Goal: Task Accomplishment & Management: Manage account settings

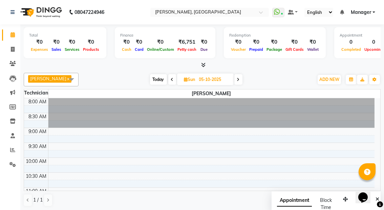
scroll to position [290, 0]
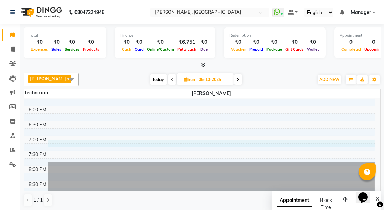
click at [240, 145] on div "8:00 AM 8:30 AM 9:00 AM 9:30 AM 10:00 AM 10:30 AM 11:00 AM 11:30 AM 12:00 PM 12…" at bounding box center [199, 1] width 351 height 387
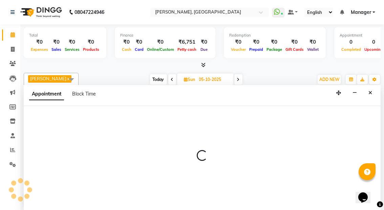
scroll to position [0, 0]
select select "92207"
select select "1155"
select select "tentative"
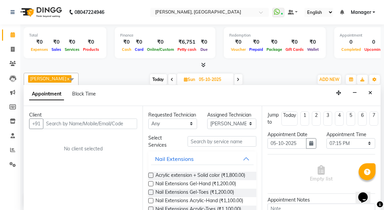
click at [171, 80] on icon at bounding box center [172, 80] width 3 height 4
type input "04-10-2025"
select select "1155"
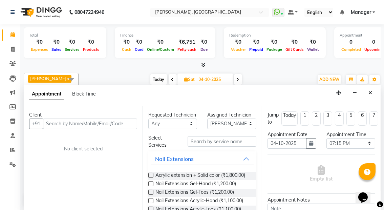
click at [171, 79] on icon at bounding box center [172, 80] width 3 height 4
type input "03-10-2025"
select select "1155"
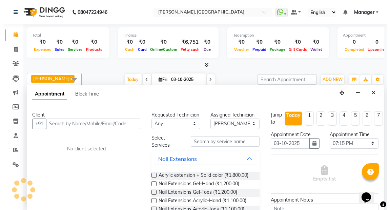
scroll to position [206, 0]
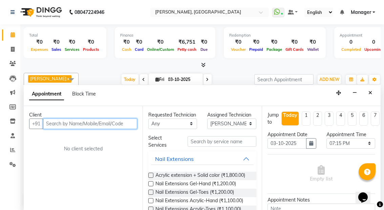
click at [81, 120] on input "text" at bounding box center [90, 124] width 94 height 11
type input "7978647014"
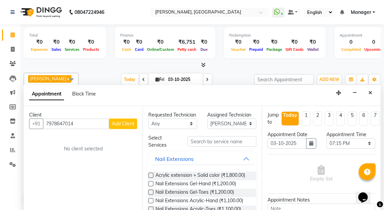
click at [122, 123] on span "Add Client" at bounding box center [123, 124] width 23 height 6
select select "21"
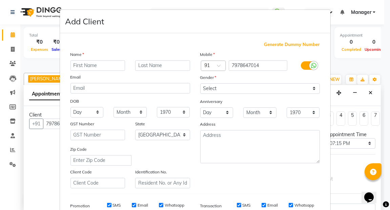
click at [94, 63] on input "text" at bounding box center [97, 65] width 55 height 11
click at [73, 65] on input "[PERSON_NAME]" at bounding box center [97, 65] width 55 height 11
type input "[PERSON_NAME]"
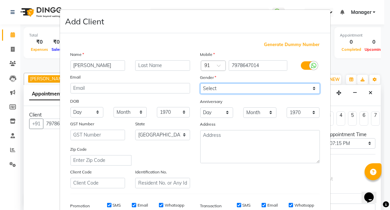
click at [311, 89] on select "Select [DEMOGRAPHIC_DATA] [DEMOGRAPHIC_DATA] Other Prefer Not To Say" at bounding box center [260, 88] width 120 height 11
select select "[DEMOGRAPHIC_DATA]"
click at [200, 83] on select "Select [DEMOGRAPHIC_DATA] [DEMOGRAPHIC_DATA] Other Prefer Not To Say" at bounding box center [260, 88] width 120 height 11
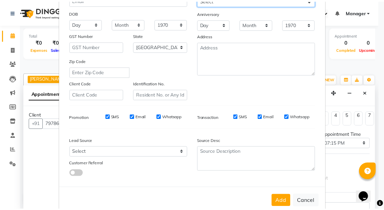
scroll to position [102, 0]
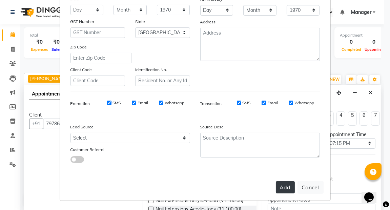
click at [285, 188] on button "Add" at bounding box center [285, 187] width 19 height 12
type input "79******14"
select select
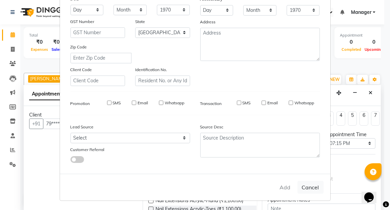
select select "null"
select select
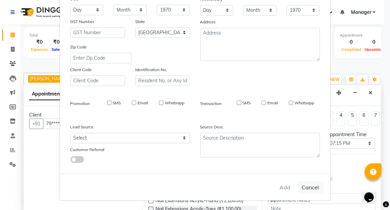
checkbox input "false"
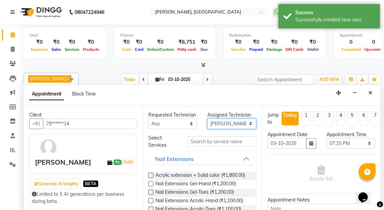
click at [244, 122] on select "Select [PERSON_NAME] kaptan Manager [PERSON_NAME]" at bounding box center [231, 124] width 49 height 11
select select "92419"
click at [207, 119] on select "Select [PERSON_NAME] kaptan Manager [PERSON_NAME]" at bounding box center [231, 124] width 49 height 11
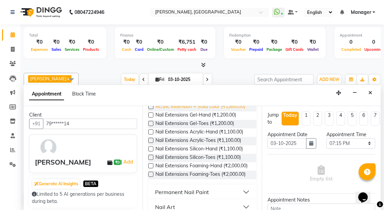
scroll to position [69, 0]
click at [148, 140] on div "Requested Technician Any [PERSON_NAME] kaptan Manager [PERSON_NAME] Assigned Te…" at bounding box center [202, 158] width 119 height 105
click at [152, 134] on label at bounding box center [150, 131] width 5 height 5
click at [152, 134] on input "checkbox" at bounding box center [150, 132] width 4 height 4
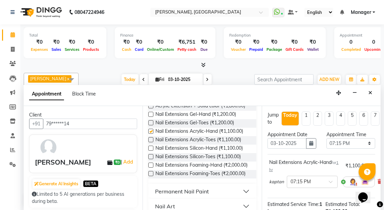
checkbox input "false"
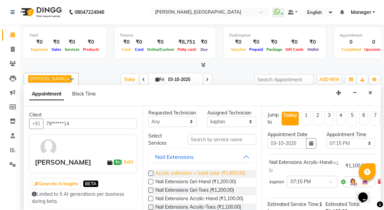
scroll to position [1, 0]
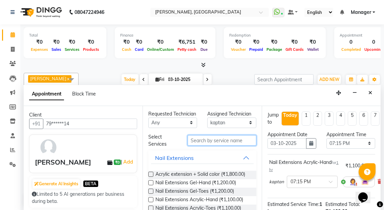
click at [215, 146] on input "text" at bounding box center [222, 140] width 68 height 11
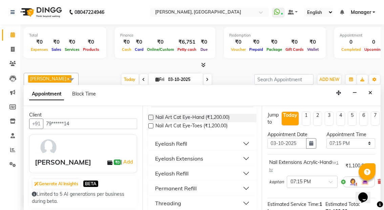
scroll to position [58, 0]
type input "EYE"
click at [241, 163] on button "Eyelash Extensions" at bounding box center [202, 158] width 102 height 12
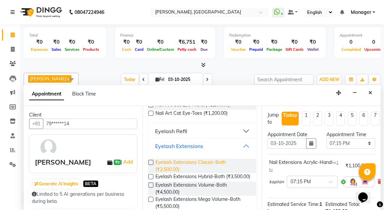
scroll to position [73, 0]
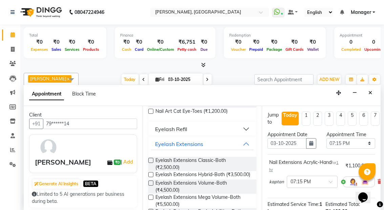
click at [152, 163] on label at bounding box center [150, 160] width 5 height 5
click at [152, 163] on input "checkbox" at bounding box center [150, 161] width 4 height 4
checkbox input "false"
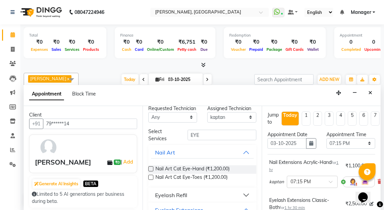
scroll to position [6, 0]
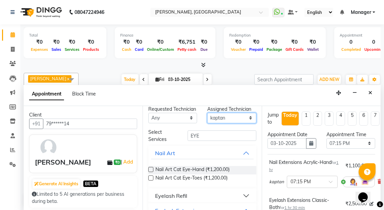
click at [246, 116] on select "Select [PERSON_NAME] kaptan Manager [PERSON_NAME]" at bounding box center [231, 118] width 49 height 11
select select "91021"
click at [207, 117] on select "Select [PERSON_NAME] kaptan Manager [PERSON_NAME]" at bounding box center [231, 118] width 49 height 11
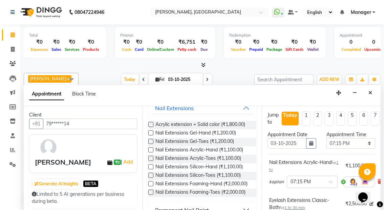
scroll to position [67, 0]
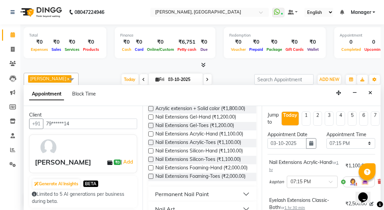
click at [150, 137] on label at bounding box center [150, 133] width 5 height 5
click at [150, 137] on input "checkbox" at bounding box center [150, 134] width 4 height 4
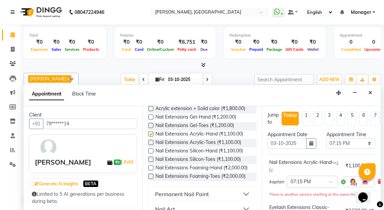
checkbox input "false"
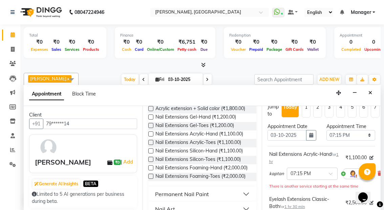
scroll to position [8, 0]
click at [364, 136] on select "Select 09:00 AM 09:15 AM 09:30 AM 09:45 AM 10:00 AM 10:15 AM 10:30 AM 10:45 AM …" at bounding box center [351, 135] width 49 height 11
select select "975"
click at [327, 130] on select "Select 09:00 AM 09:15 AM 09:30 AM 09:45 AM 10:00 AM 10:15 AM 10:30 AM 10:45 AM …" at bounding box center [351, 135] width 49 height 11
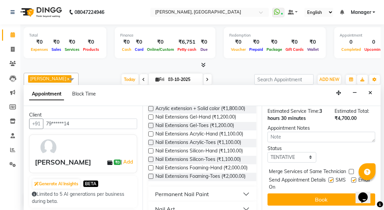
scroll to position [175, 0]
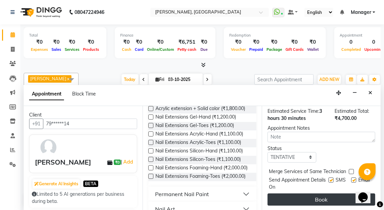
click at [318, 193] on button "Book" at bounding box center [322, 199] width 108 height 12
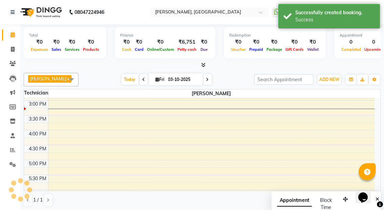
scroll to position [0, 0]
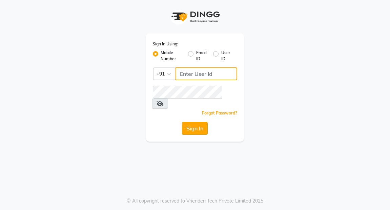
type input "7077710900"
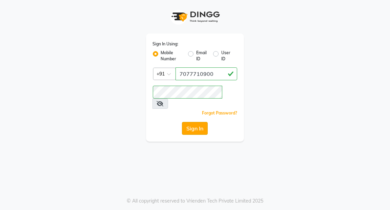
click at [186, 122] on button "Sign In" at bounding box center [195, 128] width 26 height 13
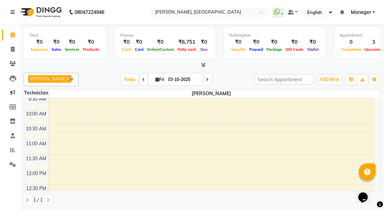
click at [203, 64] on icon at bounding box center [204, 64] width 4 height 5
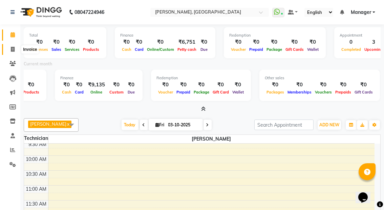
click at [11, 50] on icon at bounding box center [13, 49] width 4 height 5
select select "service"
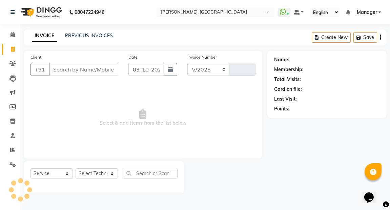
select select "8974"
type input "0028"
click at [13, 36] on icon at bounding box center [13, 34] width 4 height 5
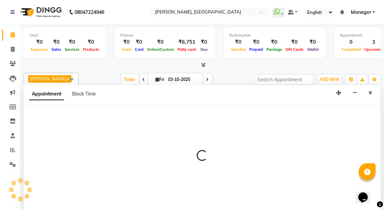
select select "92207"
select select "tentative"
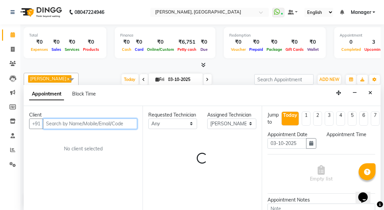
select select "540"
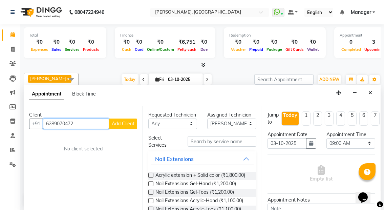
type input "6289070472"
click at [125, 124] on span "Add Client" at bounding box center [123, 124] width 23 height 6
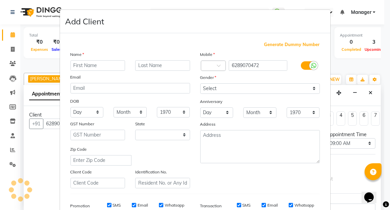
select select "21"
click at [293, 43] on span "Generate Dummy Number" at bounding box center [292, 44] width 56 height 7
type input "1393100000001"
checkbox input "false"
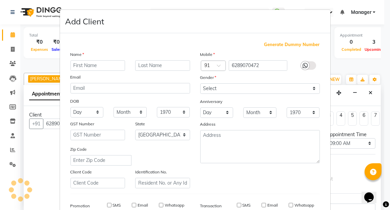
checkbox input "false"
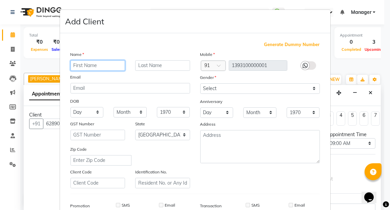
click at [95, 62] on input "text" at bounding box center [97, 65] width 55 height 11
type input "KHUSHI"
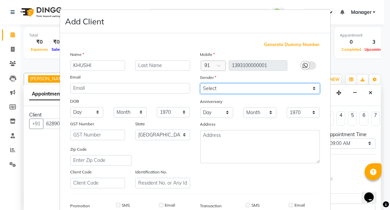
click at [309, 88] on select "Select [DEMOGRAPHIC_DATA] [DEMOGRAPHIC_DATA] Other Prefer Not To Say" at bounding box center [260, 88] width 120 height 11
select select "[DEMOGRAPHIC_DATA]"
click at [200, 83] on select "Select [DEMOGRAPHIC_DATA] [DEMOGRAPHIC_DATA] Other Prefer Not To Say" at bounding box center [260, 88] width 120 height 11
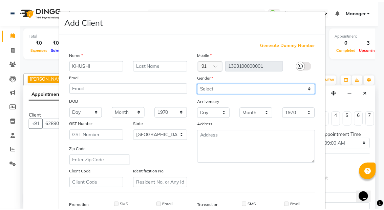
scroll to position [102, 0]
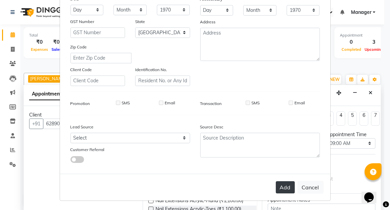
click at [280, 186] on button "Add" at bounding box center [285, 187] width 19 height 12
type input "13*********01"
select select
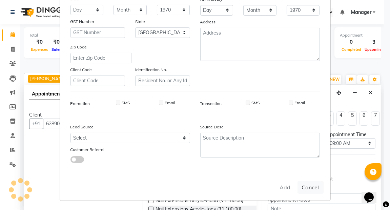
select select "null"
select select
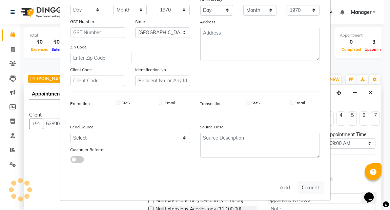
checkbox input "false"
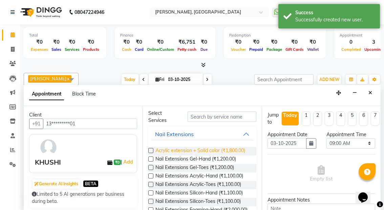
scroll to position [24, 0]
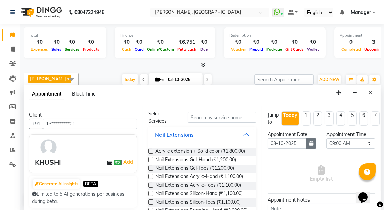
click at [309, 142] on icon "button" at bounding box center [311, 143] width 4 height 5
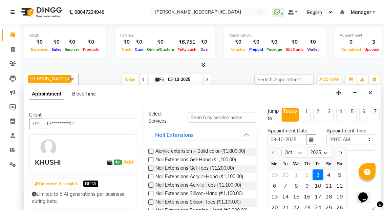
scroll to position [0, 0]
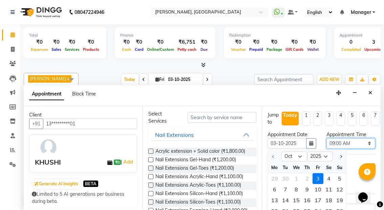
click at [364, 141] on select "Select 09:00 AM 09:15 AM 09:30 AM 09:45 AM 10:00 AM 10:15 AM 10:30 AM 10:45 AM …" at bounding box center [351, 143] width 49 height 11
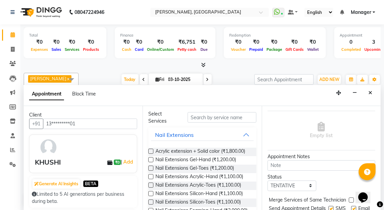
scroll to position [77, 0]
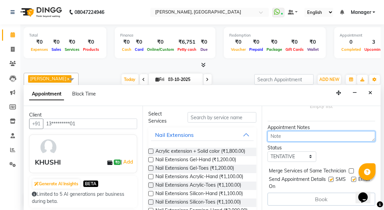
click at [296, 131] on textarea at bounding box center [322, 136] width 108 height 11
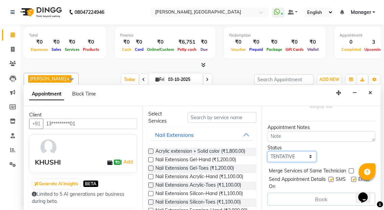
click at [308, 151] on select "Select TENTATIVE CONFIRM CHECK-IN UPCOMING" at bounding box center [292, 156] width 49 height 11
click at [99, 73] on div "Rupali Behera x Select All Amrik Kaur kaptan Manager Rupali Behera Today Fri 03…" at bounding box center [202, 80] width 357 height 14
click at [206, 80] on icon at bounding box center [207, 80] width 3 height 4
type input "04-10-2025"
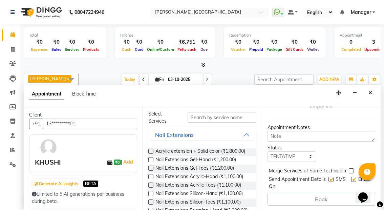
type input "04-10-2025"
select select "540"
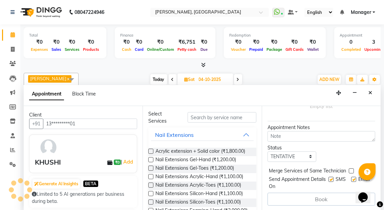
scroll to position [206, 0]
click at [11, 34] on icon at bounding box center [13, 34] width 4 height 5
click at [12, 46] on span at bounding box center [13, 50] width 12 height 8
select select "service"
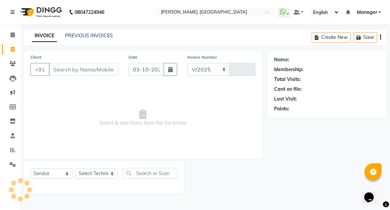
select select "8974"
type input "0028"
click at [12, 34] on icon at bounding box center [13, 34] width 4 height 5
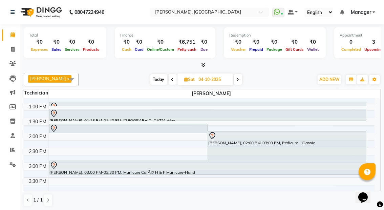
scroll to position [144, 0]
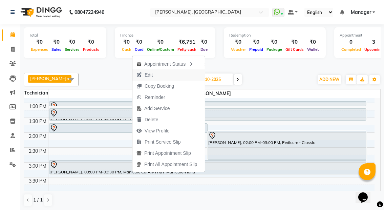
click at [156, 73] on span "Edit" at bounding box center [144, 74] width 24 height 11
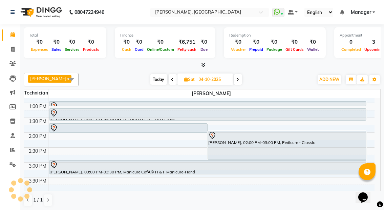
select select "tentative"
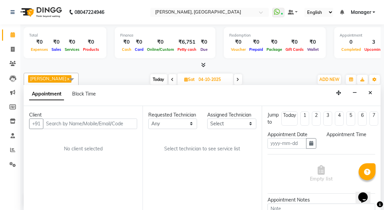
scroll to position [0, 0]
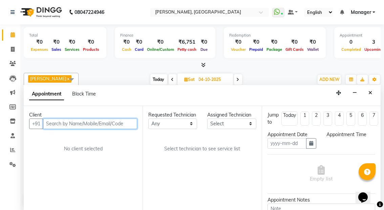
type input "04-10-2025"
select select "780"
select select "92419"
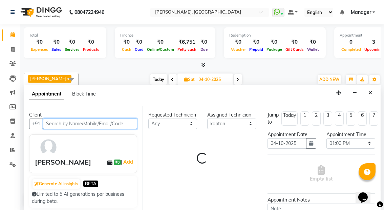
select select "4458"
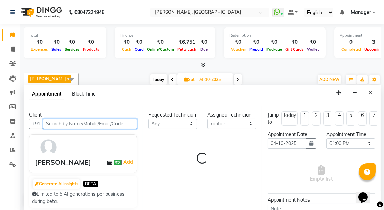
select select "4458"
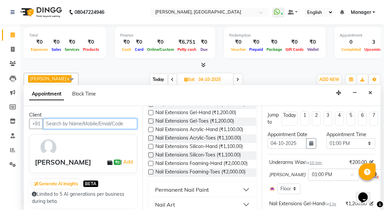
scroll to position [73, 0]
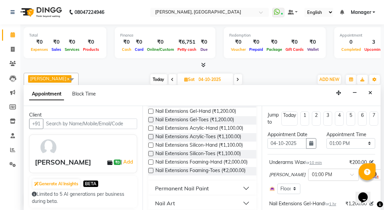
click at [111, 71] on div "Rupali Behera x Select All Amrik Kaur kaptan Manager Rupali Behera Today Sat 04…" at bounding box center [202, 139] width 357 height 139
click at [14, 34] on icon at bounding box center [13, 34] width 4 height 5
click at [10, 49] on span at bounding box center [13, 50] width 12 height 8
select select "service"
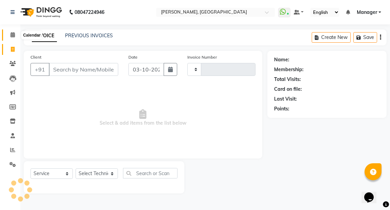
click at [13, 34] on icon at bounding box center [13, 34] width 4 height 5
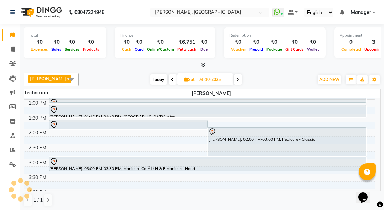
scroll to position [148, 0]
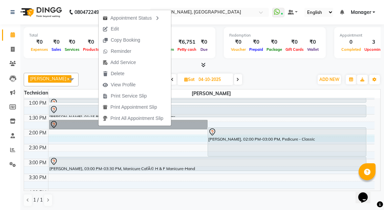
click at [81, 136] on div "8:00 AM 8:30 AM 9:00 AM 9:30 AM 10:00 AM 10:30 AM 11:00 AM 11:30 AM 12:00 PM 12…" at bounding box center [199, 144] width 351 height 387
select select "92207"
select select "tentative"
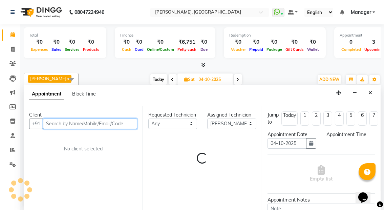
select select "855"
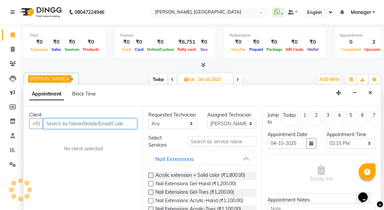
scroll to position [0, 0]
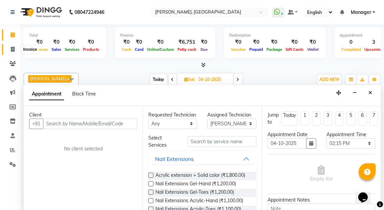
click at [13, 48] on icon at bounding box center [13, 49] width 4 height 5
select select "service"
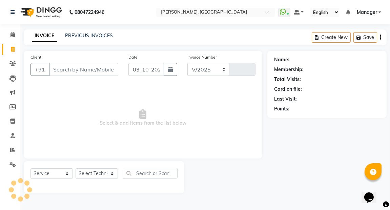
select select "8974"
type input "0028"
click at [11, 35] on icon at bounding box center [13, 34] width 4 height 5
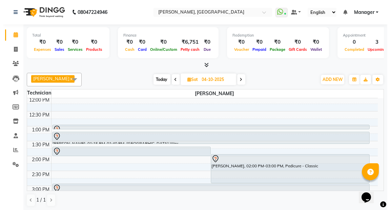
scroll to position [144, 0]
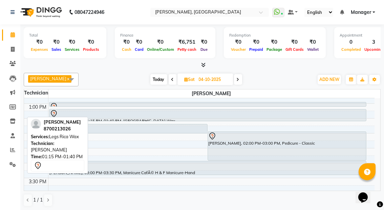
click at [74, 111] on div at bounding box center [208, 114] width 316 height 8
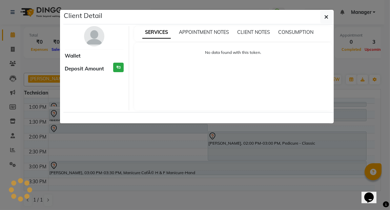
select select "7"
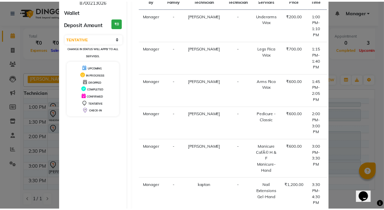
scroll to position [97, 0]
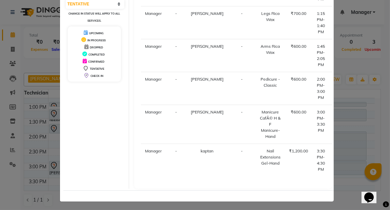
select select "service"
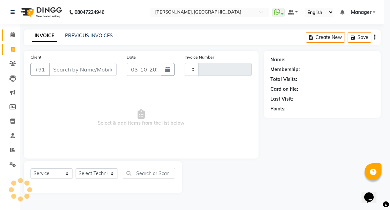
type input "0028"
select select "8974"
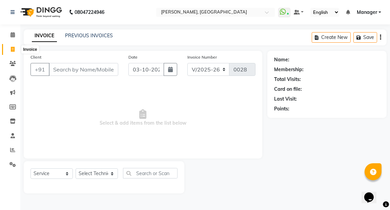
click at [13, 47] on icon at bounding box center [13, 49] width 4 height 5
select select "8974"
select select "service"
click at [65, 174] on select "Select Service Product Membership Package Voucher Prepaid Gift Card" at bounding box center [51, 173] width 42 height 11
click at [112, 173] on select "Select Technician Amrik Kaur kaptan Manager Rupali Behera" at bounding box center [97, 173] width 42 height 11
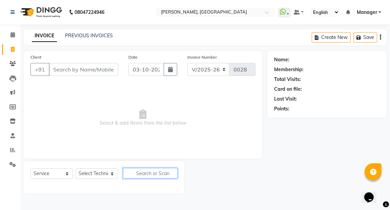
click at [141, 174] on input "text" at bounding box center [150, 173] width 55 height 11
click at [102, 33] on link "PREVIOUS INVOICES" at bounding box center [89, 36] width 48 height 6
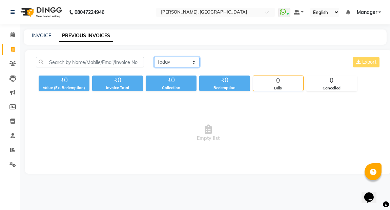
click at [193, 59] on select "Today Yesterday Custom Range" at bounding box center [176, 62] width 45 height 11
click at [154, 57] on select "Today Yesterday Custom Range" at bounding box center [176, 62] width 45 height 11
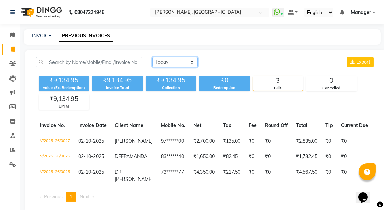
scroll to position [19, 0]
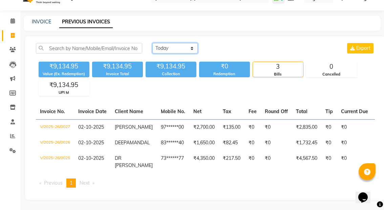
click at [192, 43] on select "Today Yesterday Custom Range" at bounding box center [174, 48] width 45 height 11
select select "range"
click at [152, 43] on select "Today Yesterday Custom Range" at bounding box center [174, 48] width 45 height 11
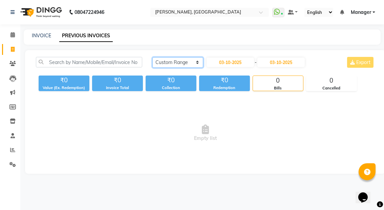
scroll to position [0, 0]
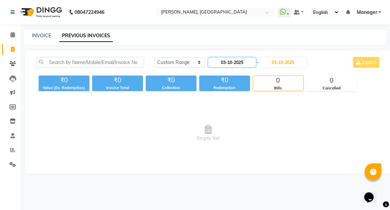
click at [244, 61] on input "03-10-2025" at bounding box center [231, 62] width 47 height 9
select select "10"
select select "2025"
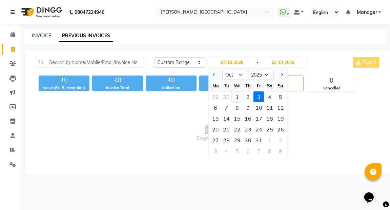
click at [237, 96] on div "1" at bounding box center [237, 96] width 11 height 11
type input "01-10-2025"
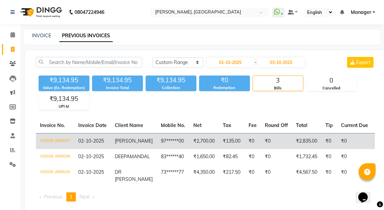
click at [54, 138] on td "V/2025-26/0027" at bounding box center [55, 141] width 38 height 16
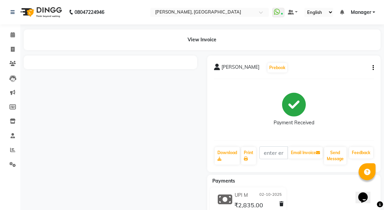
scroll to position [25, 0]
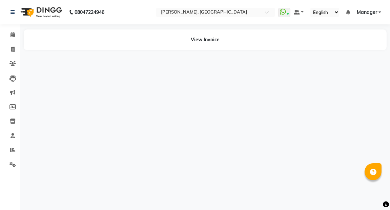
select select "en"
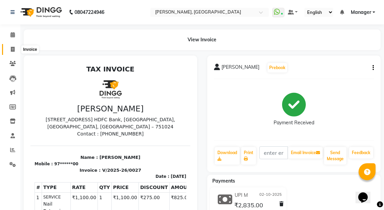
click at [14, 47] on icon at bounding box center [13, 49] width 4 height 5
select select "service"
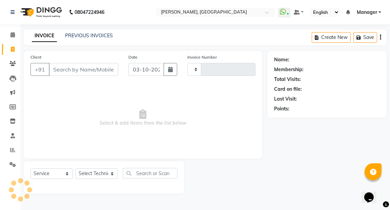
type input "0028"
select select "8974"
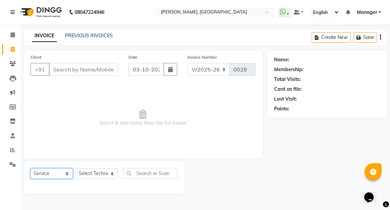
click at [68, 173] on select "Select Service Product Membership Package Voucher Prepaid Gift Card" at bounding box center [51, 173] width 42 height 11
click at [12, 62] on icon at bounding box center [12, 63] width 6 height 5
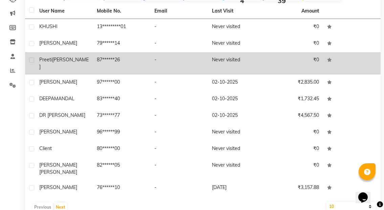
scroll to position [83, 0]
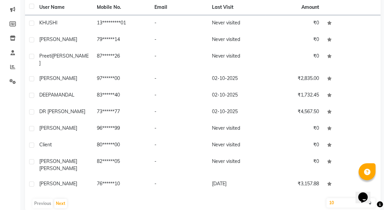
select select "service"
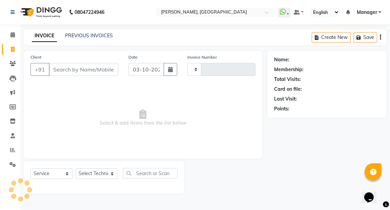
type input "0028"
select select "8974"
click at [14, 35] on icon at bounding box center [13, 34] width 4 height 5
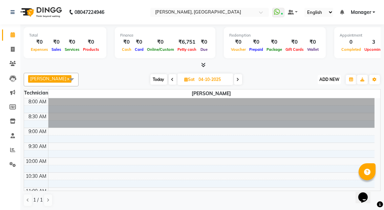
click at [326, 81] on span "ADD NEW" at bounding box center [330, 79] width 20 height 5
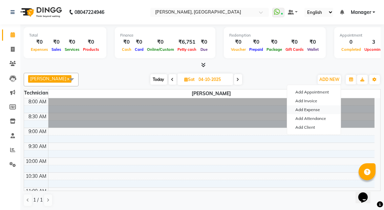
click at [321, 109] on link "Add Expense" at bounding box center [314, 109] width 54 height 9
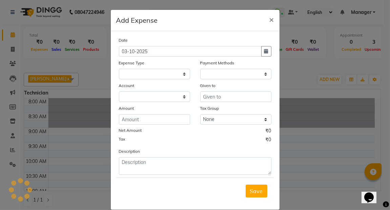
select select "1"
select select "8201"
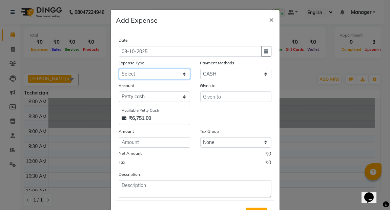
click at [182, 71] on select "Select acetone Advance Salary bank deposite Battery cell BBMP Beauty products B…" at bounding box center [154, 74] width 71 height 11
select select "20749"
click at [119, 69] on select "Select acetone Advance Salary bank deposite Battery cell BBMP Beauty products B…" at bounding box center [154, 74] width 71 height 11
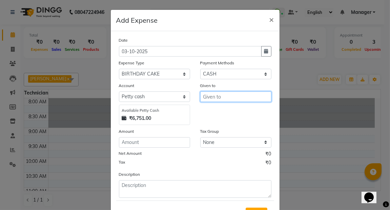
click at [209, 97] on input "text" at bounding box center [235, 96] width 71 height 11
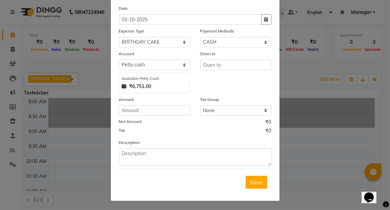
click at [89, 147] on ngb-modal-window "Add Expense × Date 03-10-2025 Expense Type Select acetone Advance Salary bank d…" at bounding box center [195, 105] width 390 height 210
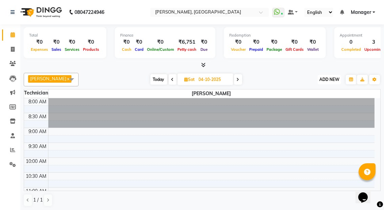
click at [330, 81] on span "ADD NEW" at bounding box center [330, 79] width 20 height 5
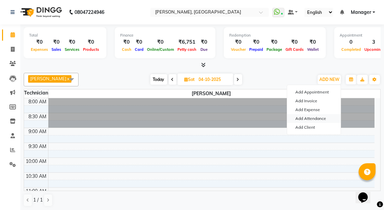
click at [321, 117] on link "Add Attendance" at bounding box center [314, 118] width 54 height 9
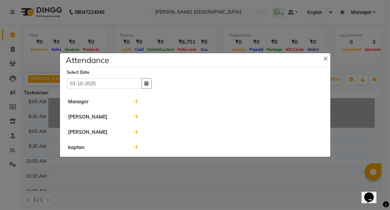
click at [135, 99] on span at bounding box center [136, 102] width 4 height 6
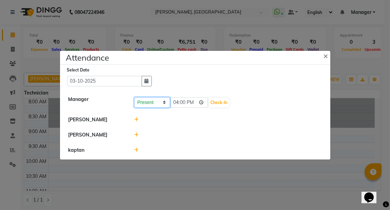
click at [165, 102] on select "Present Absent Late Half Day Weekly Off" at bounding box center [152, 102] width 36 height 11
click at [203, 102] on input "16:00" at bounding box center [189, 102] width 38 height 11
type input "11:00"
click at [219, 102] on button "Check-In" at bounding box center [219, 102] width 20 height 9
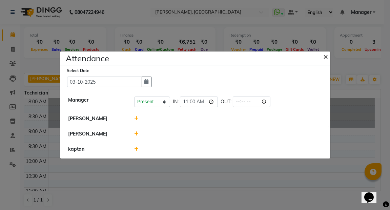
click at [326, 55] on span "×" at bounding box center [326, 56] width 5 height 10
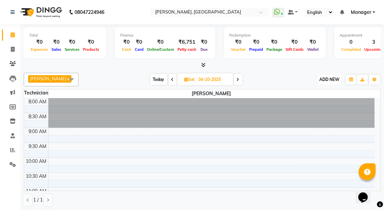
click at [332, 78] on span "ADD NEW" at bounding box center [330, 79] width 20 height 5
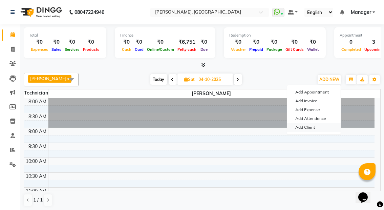
click at [316, 127] on link "Add Client" at bounding box center [314, 127] width 54 height 9
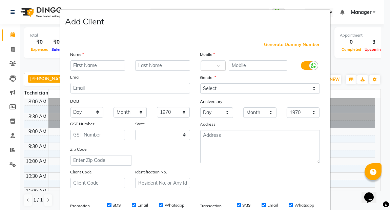
select select "21"
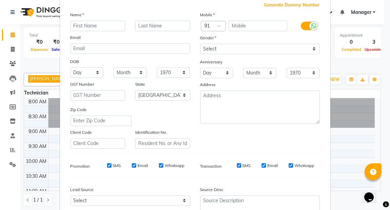
scroll to position [40, 0]
click at [10, 60] on ngb-modal-window "Add Client Generate Dummy Number Name Email DOB Day 01 02 03 04 05 06 07 08 09 …" at bounding box center [195, 105] width 390 height 210
click at [11, 65] on ngb-modal-window "Add Client Generate Dummy Number Name Email DOB Day 01 02 03 04 05 06 07 08 09 …" at bounding box center [195, 105] width 390 height 210
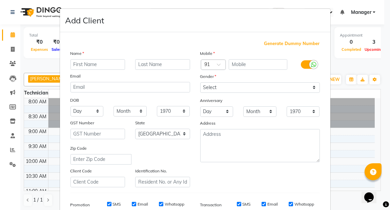
scroll to position [0, 0]
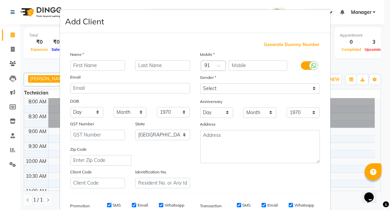
click at [34, 65] on ngb-modal-window "Add Client Generate Dummy Number Name Email DOB Day 01 02 03 04 05 06 07 08 09 …" at bounding box center [195, 105] width 390 height 210
click at [336, 79] on ngb-modal-window "Add Client Generate Dummy Number Name Email DOB Day 01 02 03 04 05 06 07 08 09 …" at bounding box center [195, 105] width 390 height 210
select select "service"
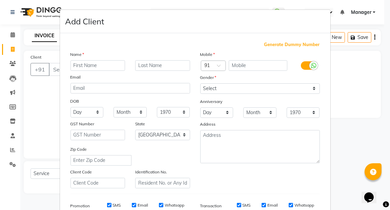
type input "0028"
select select "8974"
click at [48, 104] on ngb-modal-window "Add Client Generate Dummy Number Name Email DOB Day 01 02 03 04 05 06 07 08 09 …" at bounding box center [195, 105] width 390 height 210
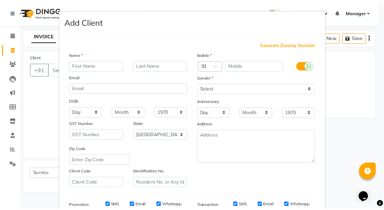
scroll to position [102, 0]
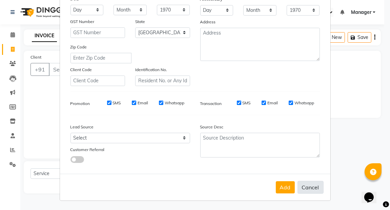
click at [312, 185] on button "Cancel" at bounding box center [310, 187] width 26 height 13
select select
select select "null"
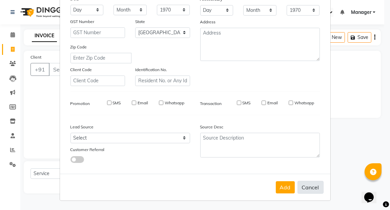
select select
checkbox input "false"
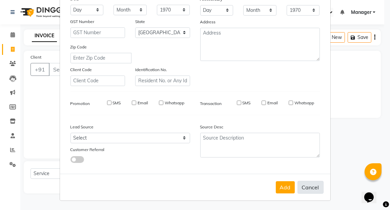
checkbox input "false"
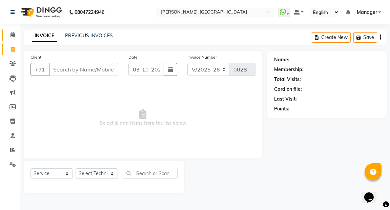
click at [12, 30] on link "Calendar" at bounding box center [10, 34] width 16 height 11
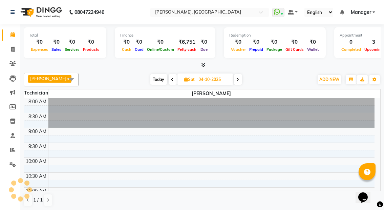
click at [344, 76] on div "ADD NEW Toggle Dropdown Add Appointment Add Invoice Add Expense Add Attendance …" at bounding box center [347, 79] width 67 height 11
click at [336, 79] on span "ADD NEW" at bounding box center [330, 79] width 20 height 5
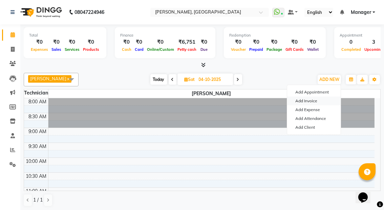
click at [309, 98] on link "Add Invoice" at bounding box center [314, 101] width 54 height 9
select select "service"
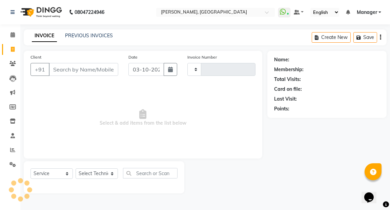
type input "0028"
select select "8974"
click at [13, 36] on icon at bounding box center [13, 34] width 4 height 5
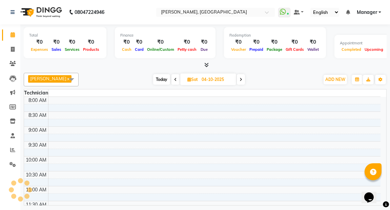
scroll to position [236, 0]
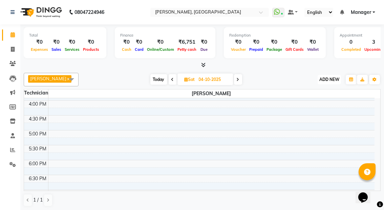
click at [325, 77] on span "ADD NEW" at bounding box center [330, 79] width 20 height 5
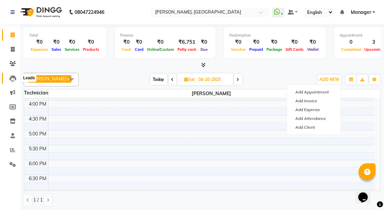
click at [10, 77] on icon at bounding box center [12, 78] width 7 height 7
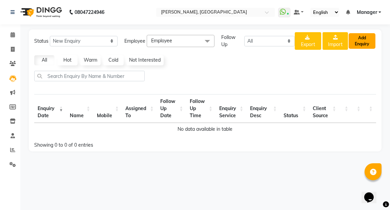
click at [364, 36] on button "Add Enquiry" at bounding box center [362, 41] width 27 height 16
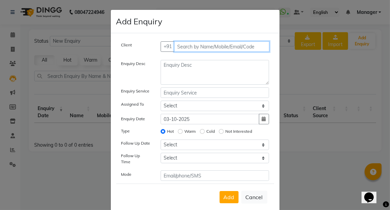
click at [194, 44] on input "text" at bounding box center [221, 46] width 95 height 11
type input "6289070472"
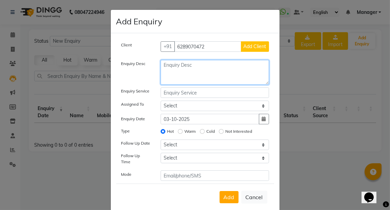
click at [184, 66] on textarea at bounding box center [215, 72] width 108 height 25
type textarea "N"
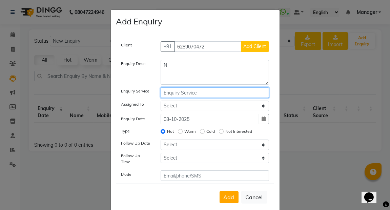
click at [177, 94] on input "text" at bounding box center [215, 92] width 108 height 11
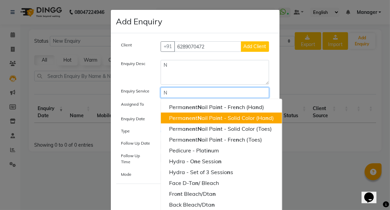
click at [180, 115] on ngb-highlight "Perma n e n t N ail Pai n t - Solid Color (Ha n d)" at bounding box center [221, 118] width 105 height 7
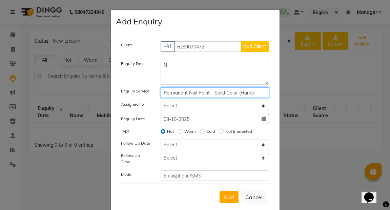
type input "Permanent Nail Paint - Solid Color (Hand)"
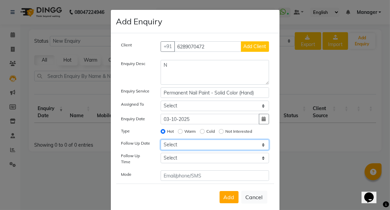
click at [181, 146] on select "Select Today Tomorrow In 2 days (Sunday) In 3 days (Monday) In 4 days (Tuesday)…" at bounding box center [215, 145] width 108 height 11
click at [174, 158] on select "Select 07:00 AM 07:15 AM 07:30 AM 07:45 AM 08:00 AM 08:15 AM 08:30 AM 08:45 AM …" at bounding box center [215, 158] width 108 height 11
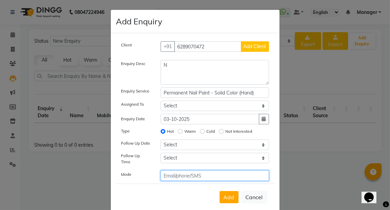
click at [172, 173] on input "text" at bounding box center [215, 175] width 108 height 11
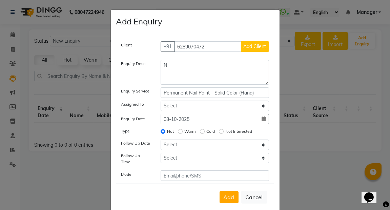
click at [63, 164] on ngb-modal-window "Add Enquiry Client +91 6289070472 Add Client Enquiry Desc N Enquiry Service Per…" at bounding box center [195, 105] width 390 height 210
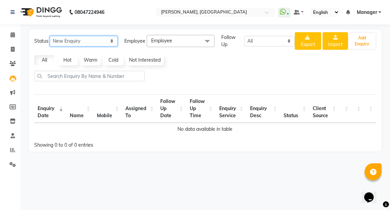
click at [110, 40] on select "New Enquiry Open Enquiry Converted Enquiry All" at bounding box center [84, 41] width 68 height 11
click at [50, 36] on select "New Enquiry Open Enquiry Converted Enquiry All" at bounding box center [84, 41] width 68 height 11
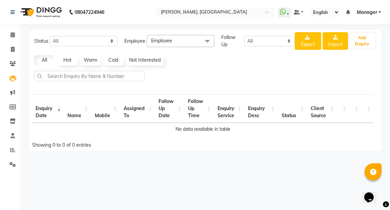
click at [69, 59] on link "Hot" at bounding box center [67, 60] width 20 height 10
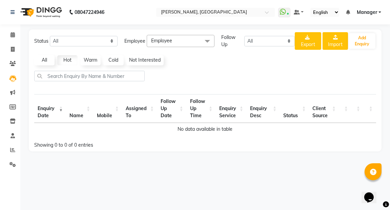
click at [87, 59] on link "Warm" at bounding box center [90, 60] width 20 height 10
click at [112, 58] on link "Cold" at bounding box center [113, 60] width 20 height 10
click at [111, 41] on select "New Enquiry Open Enquiry Converted Enquiry All" at bounding box center [84, 41] width 68 height 11
select select "Converted"
click at [50, 36] on select "New Enquiry Open Enquiry Converted Enquiry All" at bounding box center [84, 41] width 68 height 11
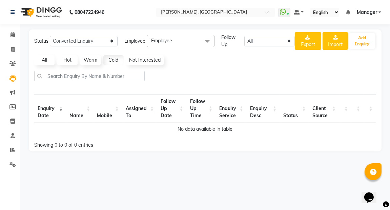
click at [209, 41] on span at bounding box center [208, 41] width 14 height 13
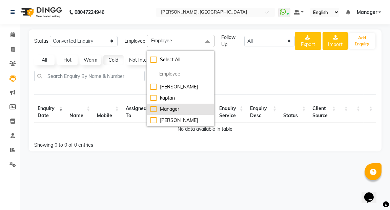
click at [182, 107] on div "Manager" at bounding box center [180, 109] width 60 height 7
checkbox input "true"
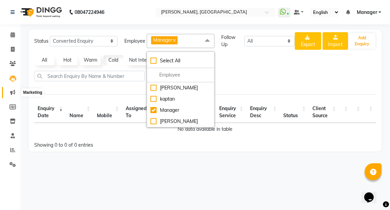
click at [10, 93] on icon at bounding box center [12, 92] width 5 height 5
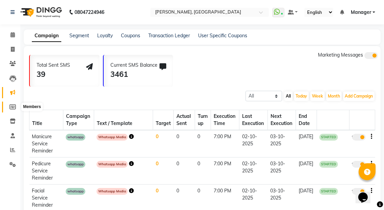
click at [14, 107] on icon at bounding box center [12, 106] width 6 height 5
select select
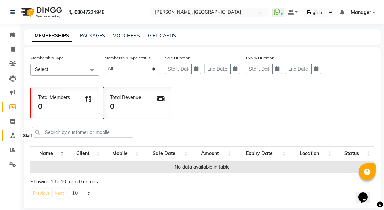
click at [14, 136] on icon at bounding box center [13, 135] width 4 height 5
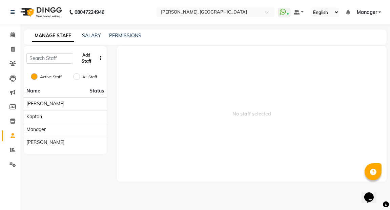
click at [83, 61] on button "Add Staff" at bounding box center [86, 58] width 21 height 18
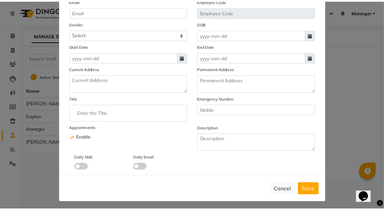
scroll to position [87, 0]
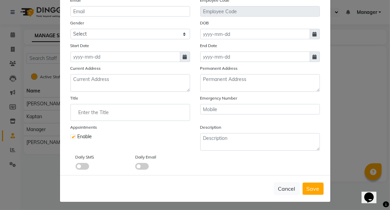
click at [41, 155] on ngb-modal-window "Add Staff × Select Image Display Name Name Mobile Email Employee Code Gender Se…" at bounding box center [195, 105] width 390 height 210
click at [284, 189] on button "Cancel" at bounding box center [287, 188] width 26 height 13
checkbox input "false"
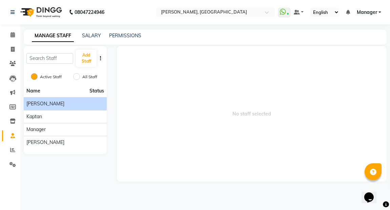
click at [69, 101] on div "[PERSON_NAME]" at bounding box center [65, 103] width 78 height 7
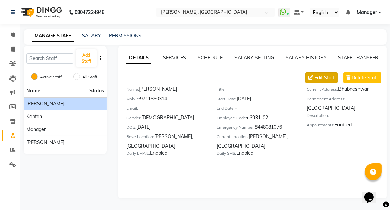
click at [329, 77] on span "Edit Staff" at bounding box center [324, 77] width 20 height 7
select select "[DEMOGRAPHIC_DATA]"
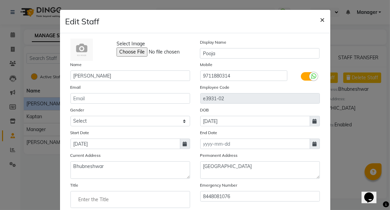
click at [320, 18] on span "×" at bounding box center [322, 19] width 5 height 10
select select
checkbox input "false"
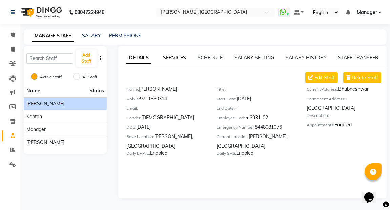
click at [179, 56] on link "SERVICES" at bounding box center [174, 58] width 23 height 6
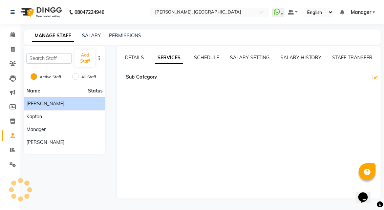
checkbox input "true"
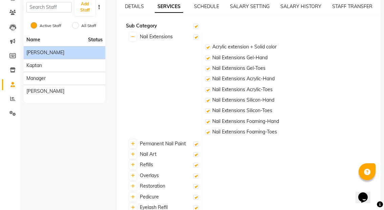
scroll to position [0, 0]
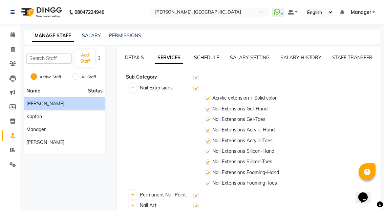
click at [207, 56] on link "SCHEDULE" at bounding box center [206, 58] width 25 height 6
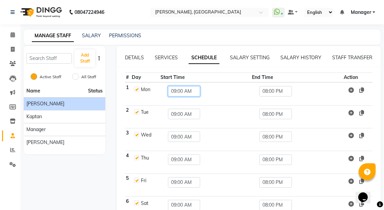
click at [195, 91] on input "09:00 AM" at bounding box center [184, 91] width 33 height 11
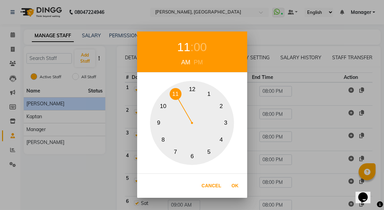
click at [175, 94] on button "11" at bounding box center [176, 94] width 12 height 12
click at [234, 183] on button "Ok" at bounding box center [235, 186] width 14 height 14
type input "11:00 AM"
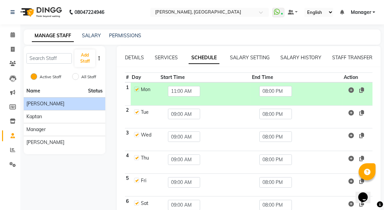
scroll to position [59, 0]
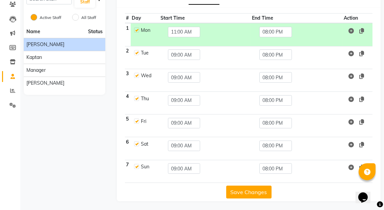
drag, startPoint x: 143, startPoint y: 38, endPoint x: 103, endPoint y: 92, distance: 66.9
click at [103, 92] on div "Name Status Amrik Kaur kaptan Manager Rupali Behera" at bounding box center [65, 59] width 82 height 69
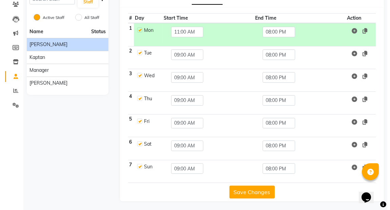
scroll to position [0, 0]
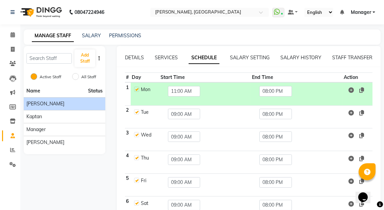
click at [250, 54] on div "DETAILS SERVICES SCHEDULE SALARY SETTING SALARY HISTORY STAFF TRANSFER # Day St…" at bounding box center [249, 153] width 264 height 214
click at [250, 56] on link "SALARY SETTING" at bounding box center [250, 58] width 40 height 6
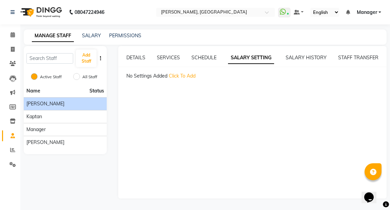
click at [184, 74] on span "Click To Add" at bounding box center [182, 76] width 27 height 6
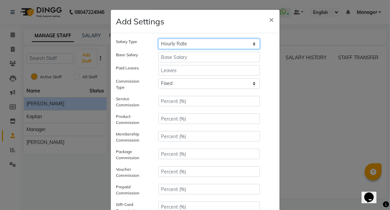
click at [252, 44] on select "Hourly Rate Bi-Weekly Twice Monthly Monthly Yearly" at bounding box center [209, 44] width 102 height 11
select select "monthly"
click at [158, 39] on select "Hourly Rate Bi-Weekly Twice Monthly Monthly Yearly" at bounding box center [209, 44] width 102 height 11
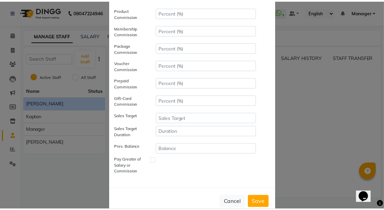
scroll to position [107, 0]
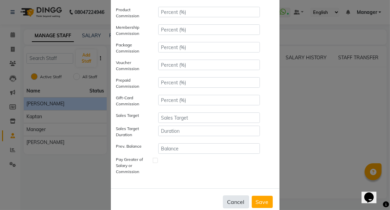
click at [234, 198] on button "Cancel" at bounding box center [236, 202] width 26 height 13
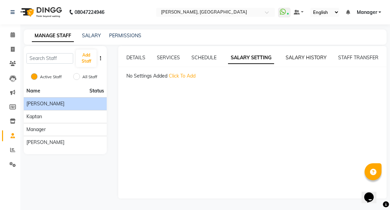
click at [302, 59] on link "SALARY HISTORY" at bounding box center [306, 58] width 41 height 6
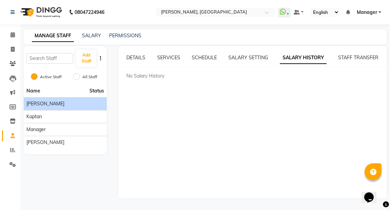
click at [353, 53] on div "DETAILS SERVICES SCHEDULE SALARY SETTING SALARY HISTORY STAFF TRANSFER No Salar…" at bounding box center [252, 122] width 268 height 152
click at [353, 59] on link "STAFF TRANSFER" at bounding box center [358, 58] width 40 height 6
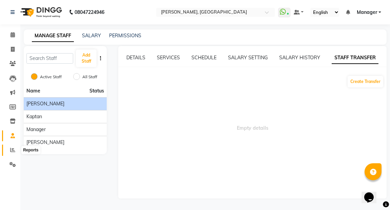
click at [14, 147] on span at bounding box center [13, 150] width 12 height 8
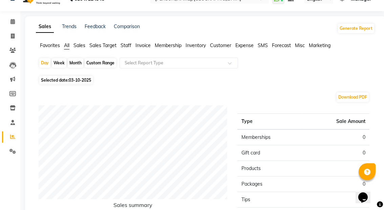
scroll to position [12, 0]
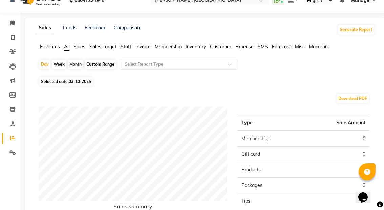
click at [58, 64] on div "Week" at bounding box center [59, 64] width 15 height 9
select select "10"
select select "2025"
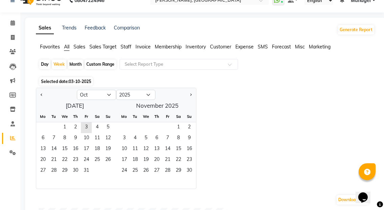
click at [74, 62] on div "Month" at bounding box center [76, 64] width 16 height 9
select select "10"
select select "2025"
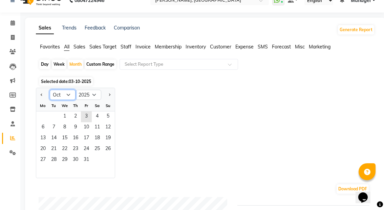
click at [69, 93] on select "Jan Feb Mar Apr May Jun Jul Aug Sep Oct Nov Dec" at bounding box center [63, 95] width 26 height 10
select select "9"
click at [50, 90] on select "Jan Feb Mar Apr May Jun Jul Aug Sep Oct Nov Dec" at bounding box center [63, 95] width 26 height 10
click at [81, 45] on span "Sales" at bounding box center [80, 47] width 12 height 6
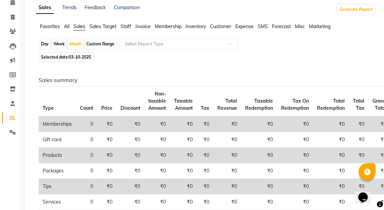
scroll to position [32, 0]
click at [108, 25] on span "Sales Target" at bounding box center [102, 27] width 27 height 6
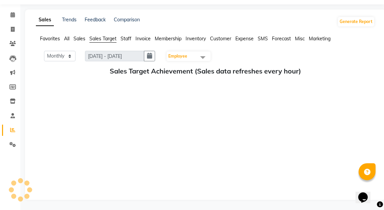
scroll to position [20, 0]
click at [128, 37] on span "Staff" at bounding box center [126, 39] width 11 height 6
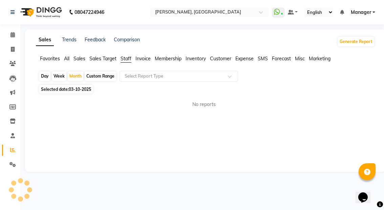
scroll to position [0, 0]
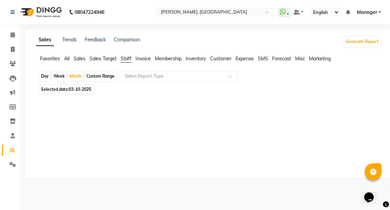
click at [46, 76] on div "Day" at bounding box center [44, 75] width 11 height 9
select select "10"
select select "2025"
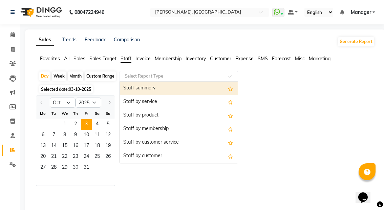
click at [227, 79] on div at bounding box center [179, 76] width 118 height 7
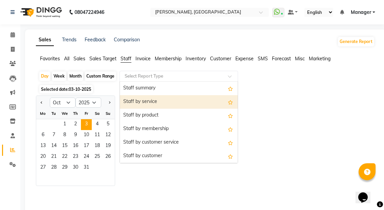
click at [182, 99] on div "Staff by service" at bounding box center [179, 102] width 118 height 14
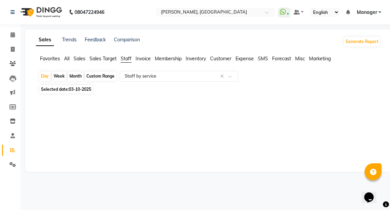
click at [244, 57] on span "Expense" at bounding box center [244, 59] width 18 height 6
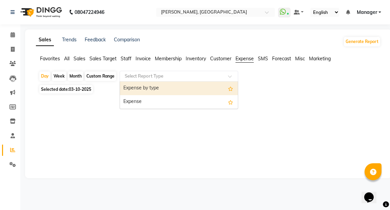
click at [234, 75] on span at bounding box center [232, 78] width 8 height 7
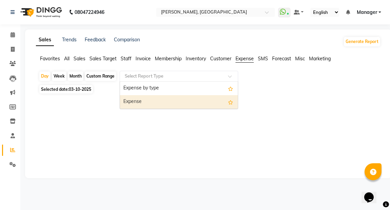
click at [214, 102] on div "Expense" at bounding box center [179, 102] width 118 height 14
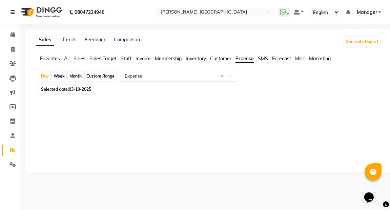
click at [175, 59] on span "Membership" at bounding box center [168, 59] width 27 height 6
